Goal: Task Accomplishment & Management: Use online tool/utility

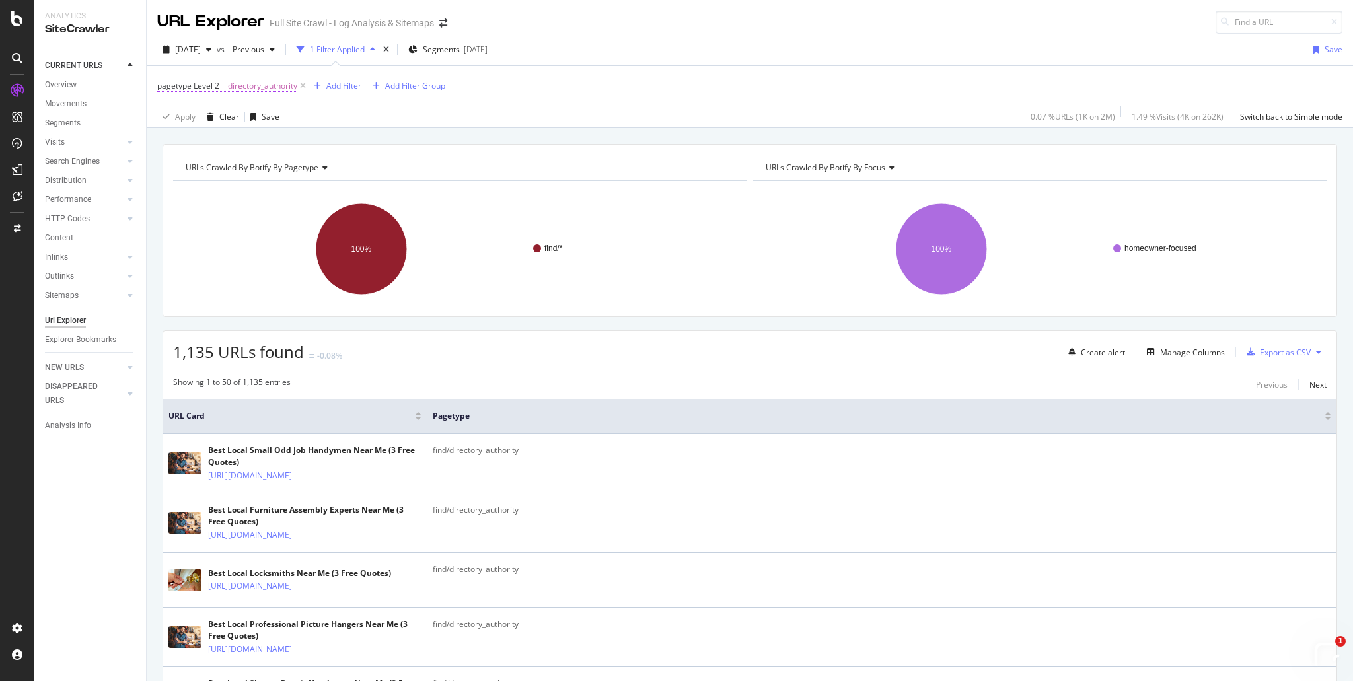
scroll to position [109, 0]
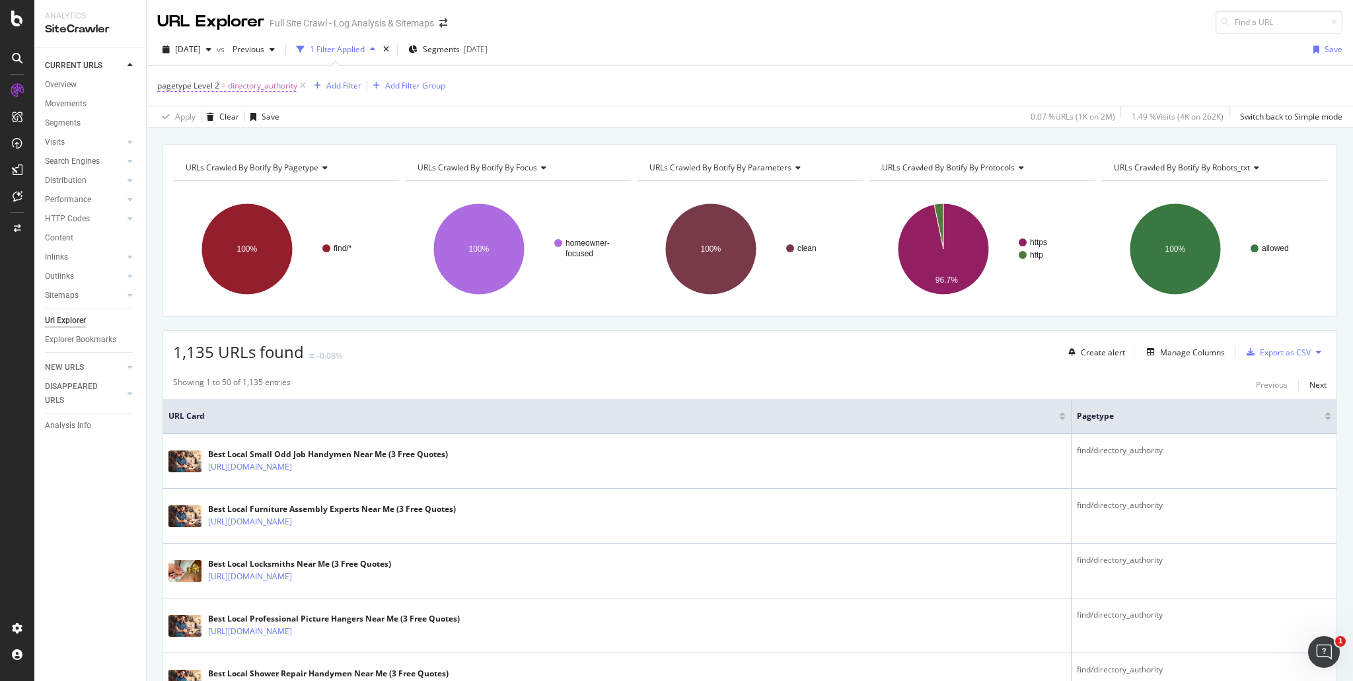
click at [272, 80] on span "directory_authority" at bounding box center [262, 86] width 69 height 18
click at [196, 121] on icon at bounding box center [194, 117] width 9 height 8
click at [190, 122] on span "Level 2" at bounding box center [177, 116] width 26 height 11
click at [203, 142] on icon at bounding box center [198, 138] width 9 height 8
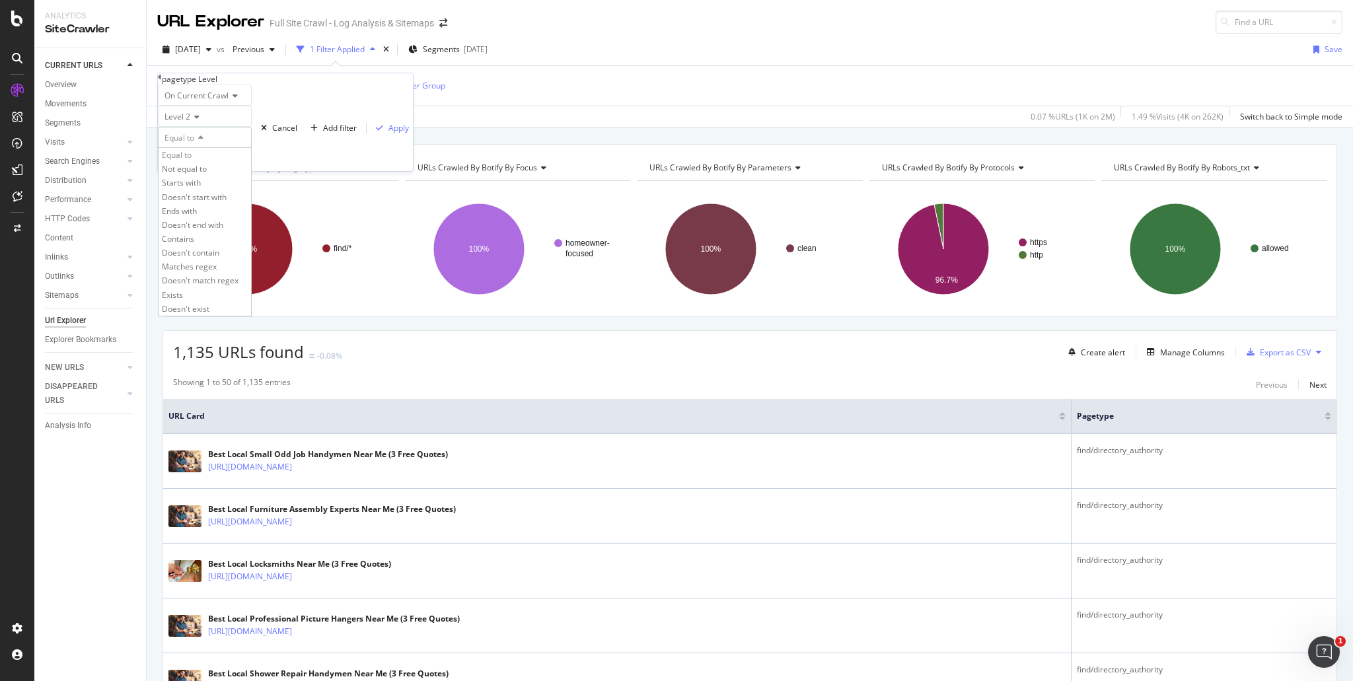
click at [241, 148] on div "Equal to" at bounding box center [205, 137] width 94 height 21
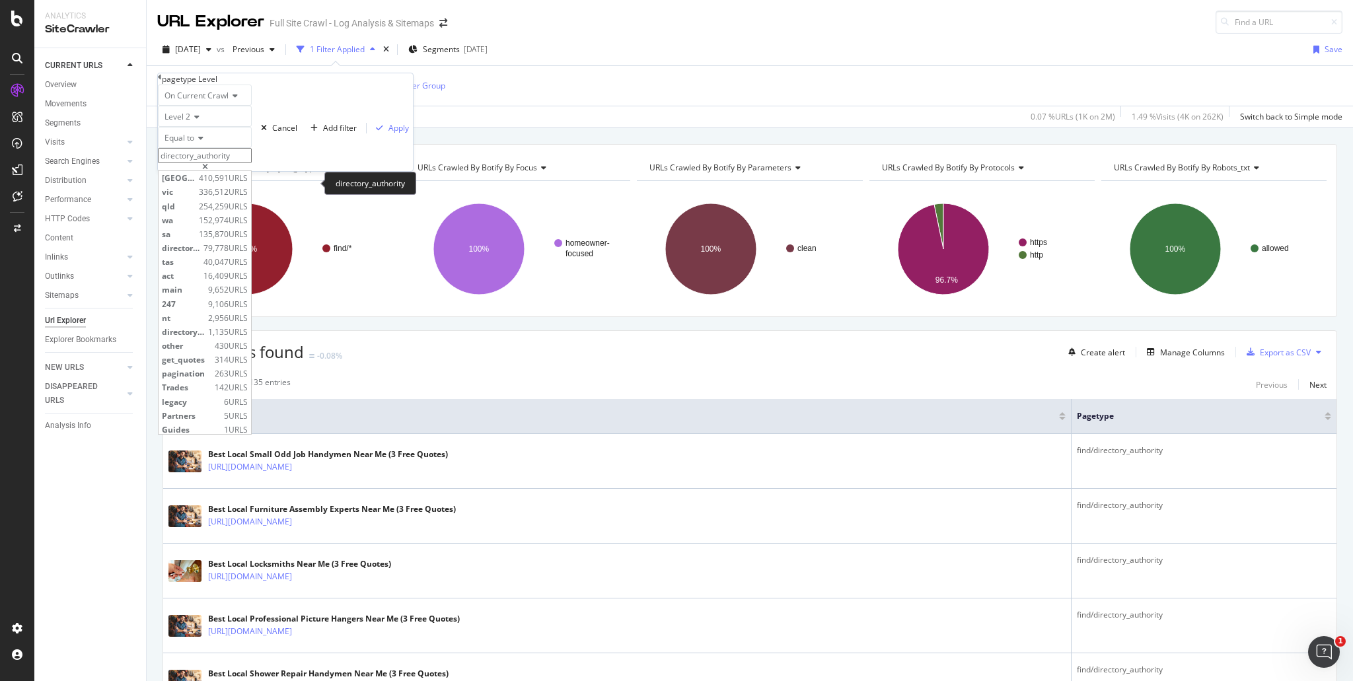
click at [252, 163] on input "directory_authority" at bounding box center [205, 155] width 94 height 15
